Goal: Information Seeking & Learning: Check status

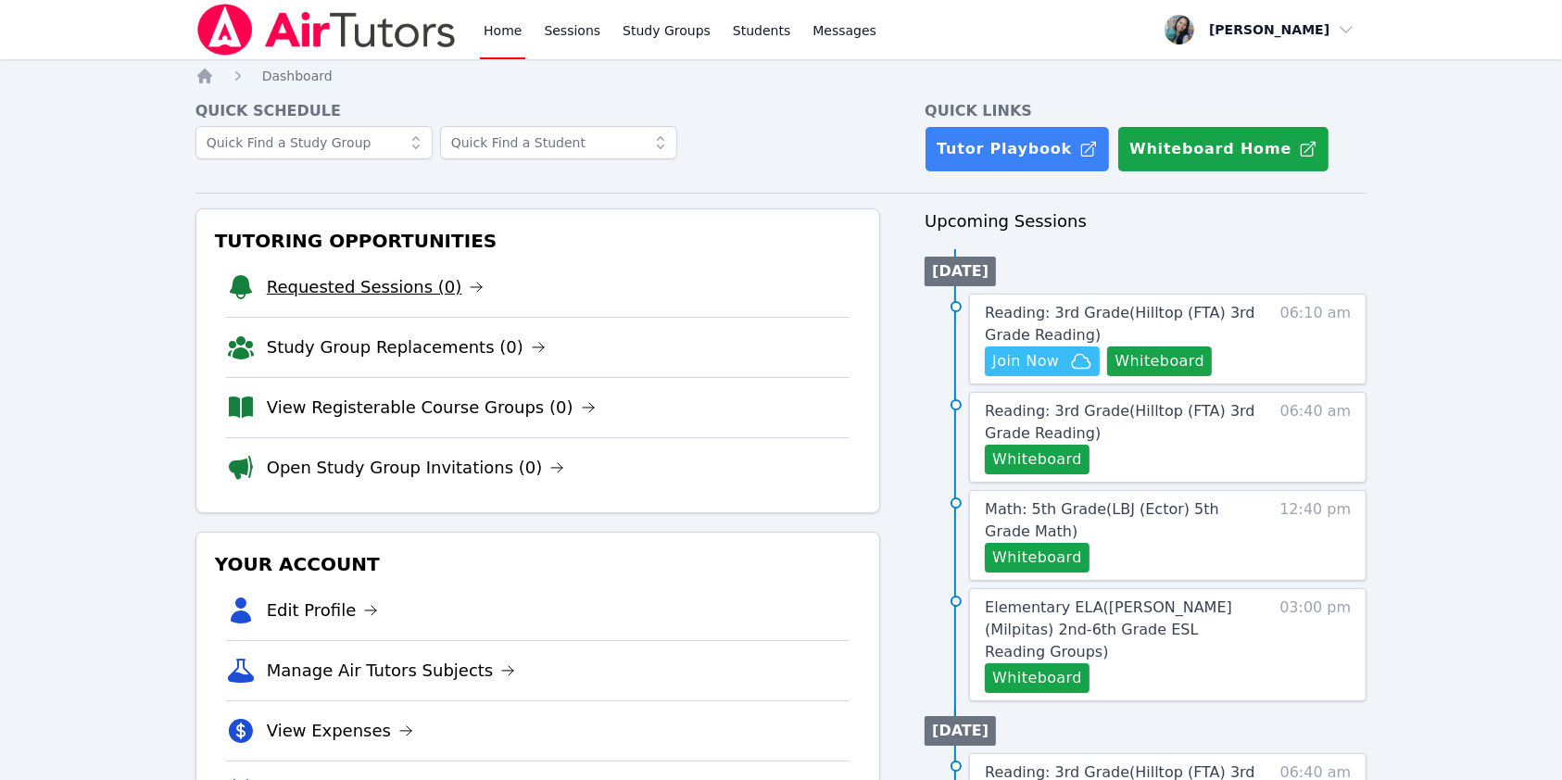
click at [367, 283] on link "Requested Sessions (0)" at bounding box center [376, 287] width 218 height 26
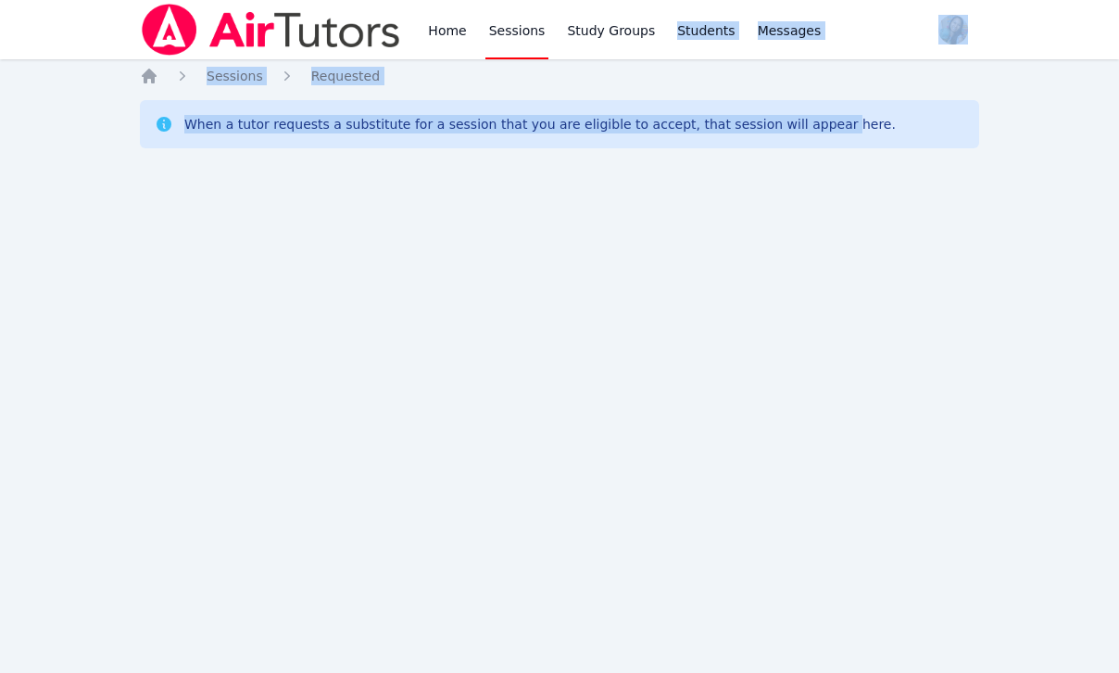
drag, startPoint x: 0, startPoint y: 0, endPoint x: 650, endPoint y: -160, distance: 669.8
click at [650, 0] on html "Home Sessions Study Groups Students Messages Open user menu Sokha Lee Open main…" at bounding box center [559, 336] width 1119 height 673
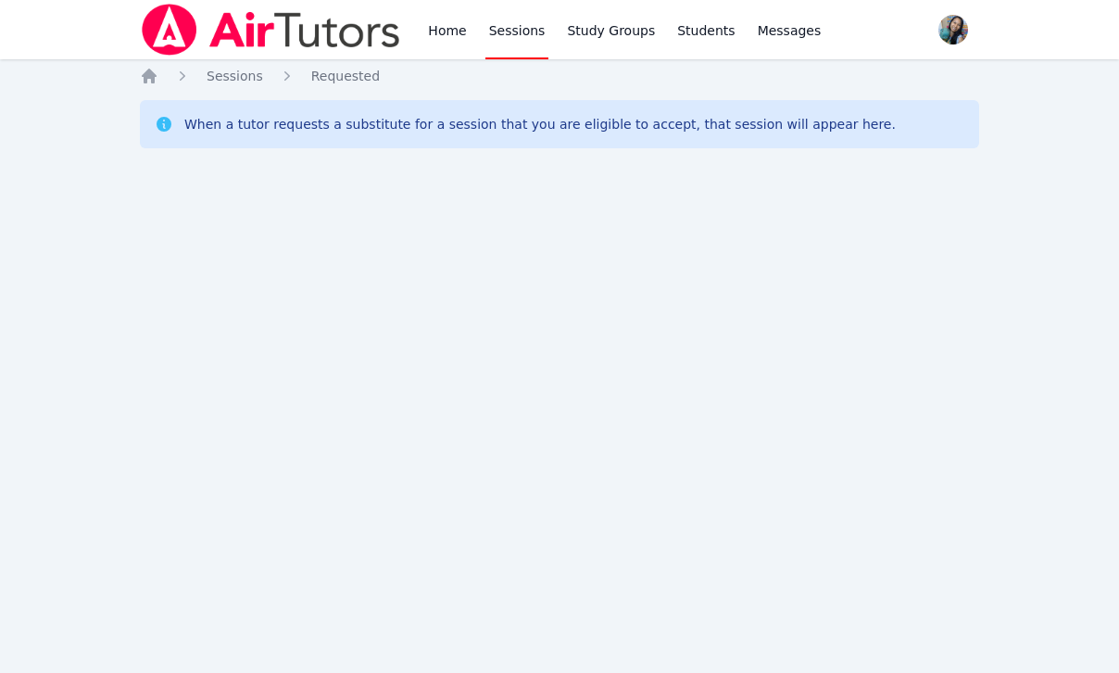
click at [938, 243] on div "Home Sessions Study Groups Students Messages Open user menu Sokha Lee Open main…" at bounding box center [559, 336] width 1119 height 673
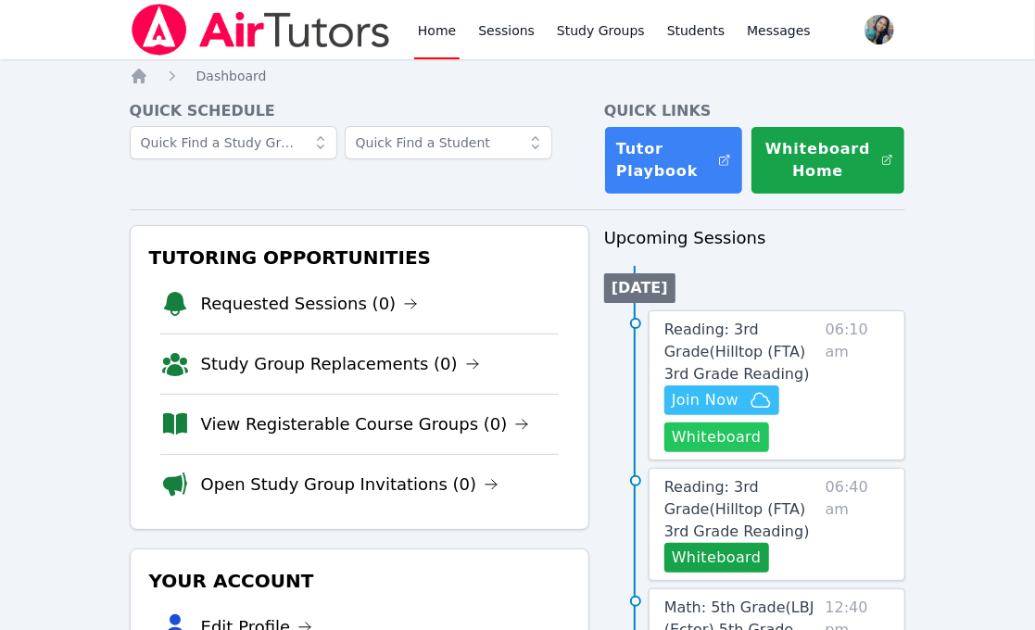
click at [732, 434] on button "Whiteboard" at bounding box center [716, 437] width 105 height 30
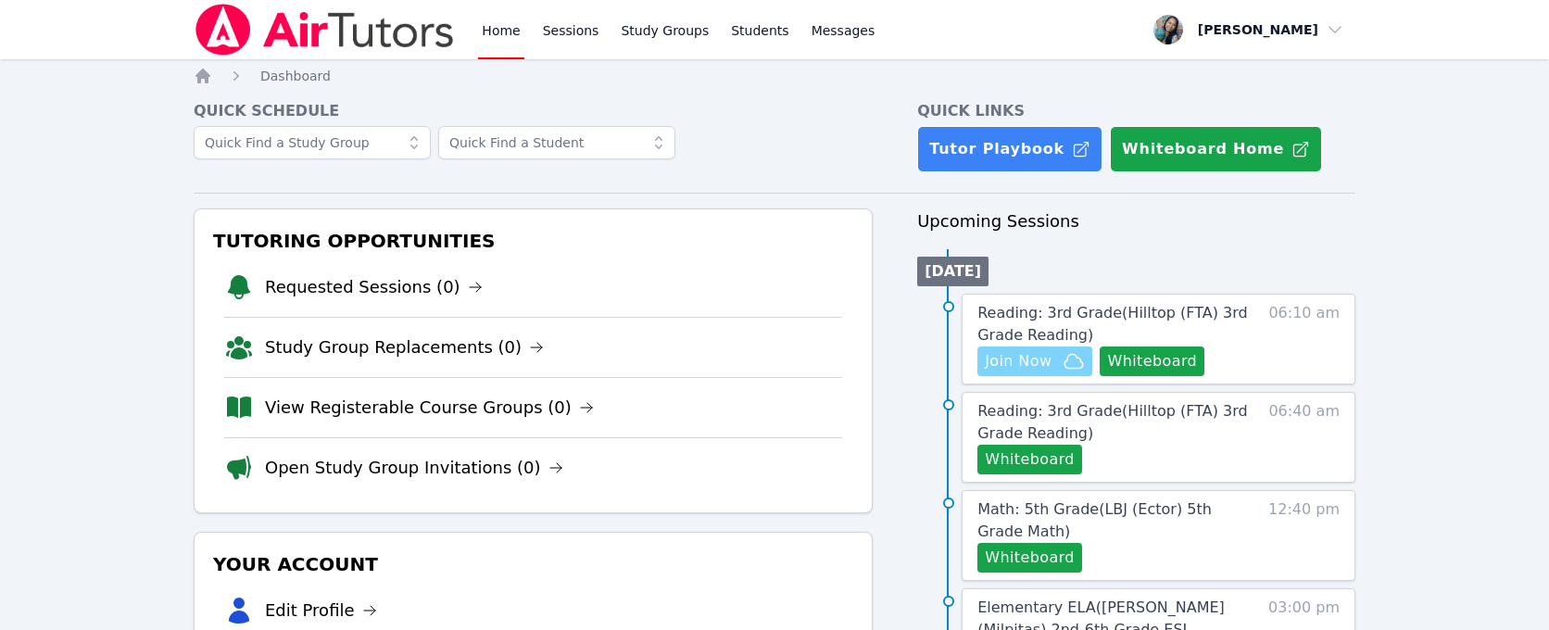
click at [1047, 363] on span "Join Now" at bounding box center [1018, 361] width 67 height 22
